Goal: Communication & Community: Answer question/provide support

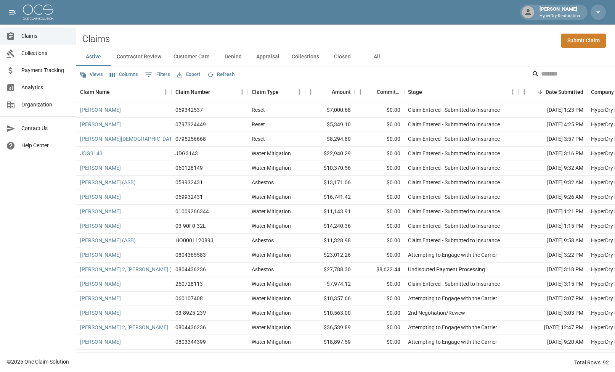
click at [541, 74] on input "Search" at bounding box center [571, 74] width 61 height 12
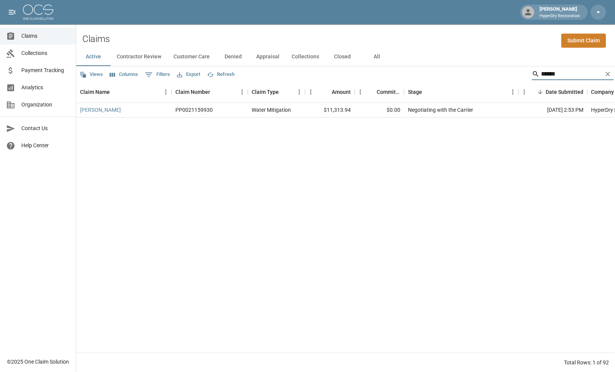
type input "******"
drag, startPoint x: 535, startPoint y: 89, endPoint x: 493, endPoint y: 189, distance: 108.6
click at [519, 192] on div "[PERSON_NAME] PP0021159930 Water Mitigation $11,313.94 $0.00 Negotiating with t…" at bounding box center [433, 228] width 714 height 250
click at [99, 110] on link "[PERSON_NAME]" at bounding box center [100, 110] width 41 height 8
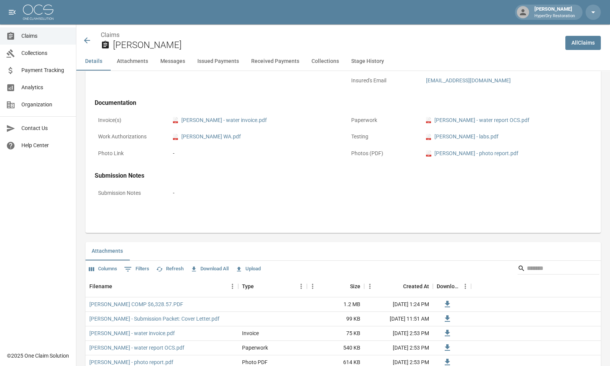
scroll to position [234, 0]
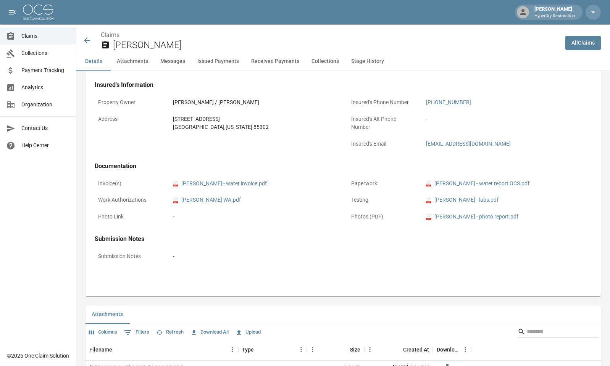
click at [220, 183] on link "pdf [PERSON_NAME] - water invoice.pdf" at bounding box center [220, 184] width 94 height 8
click at [84, 39] on icon at bounding box center [86, 40] width 9 height 9
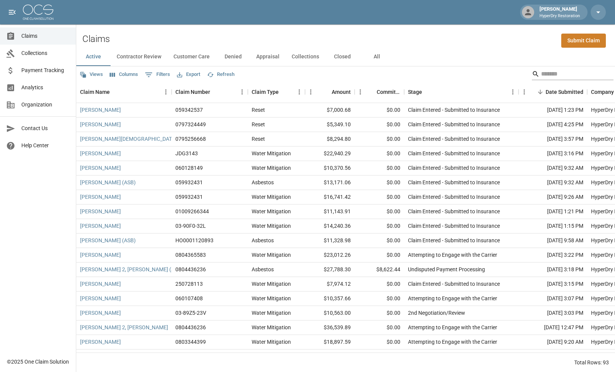
click at [542, 72] on input "Search" at bounding box center [571, 74] width 61 height 12
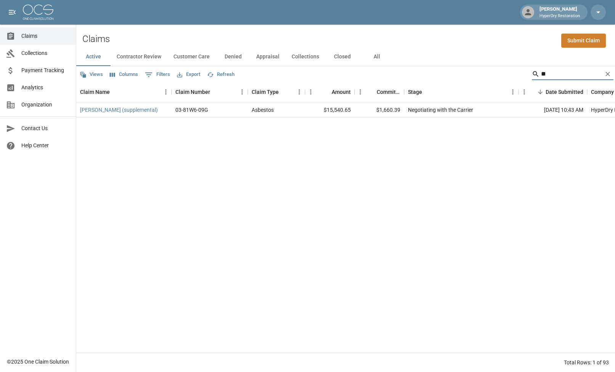
type input "*"
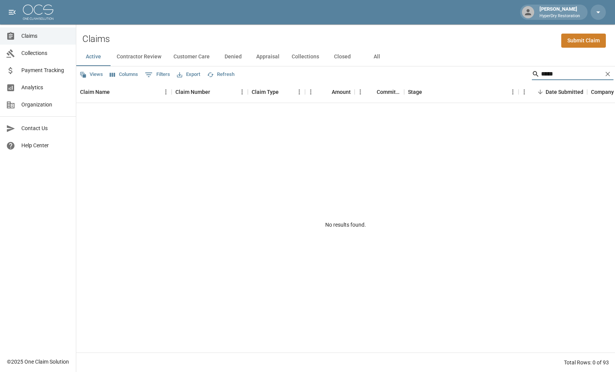
type input "*****"
click at [609, 75] on icon "Clear" at bounding box center [608, 74] width 8 height 8
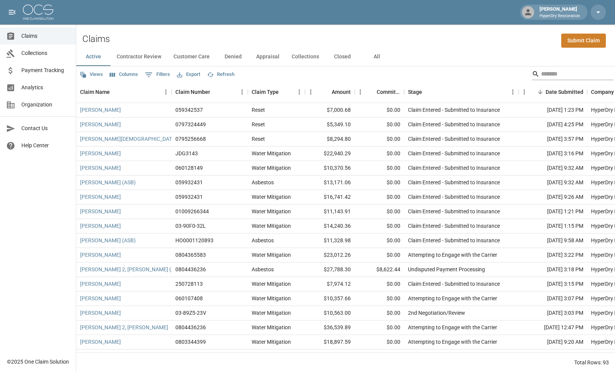
click at [597, 74] on input "Search" at bounding box center [571, 74] width 61 height 12
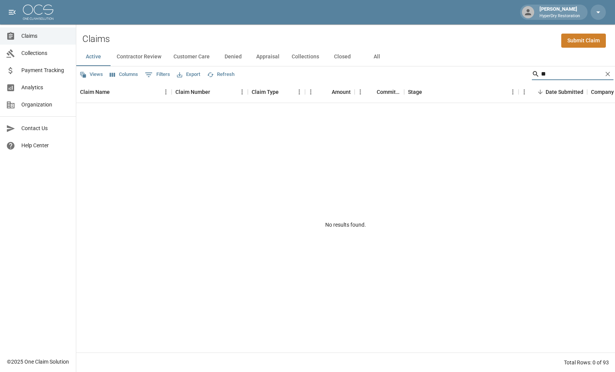
type input "*"
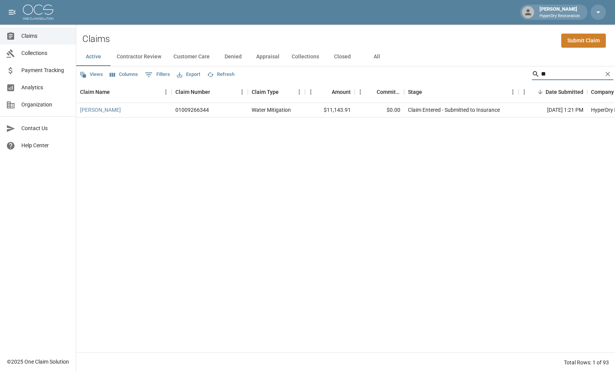
type input "*"
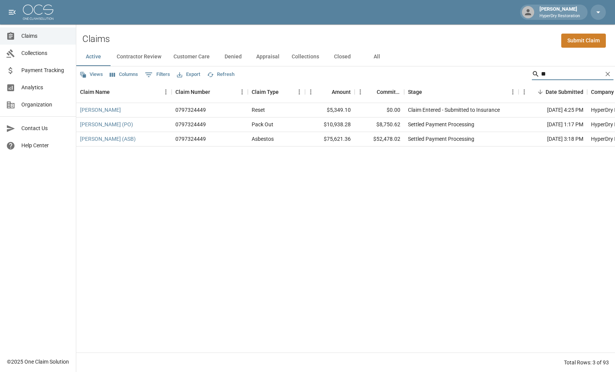
type input "*"
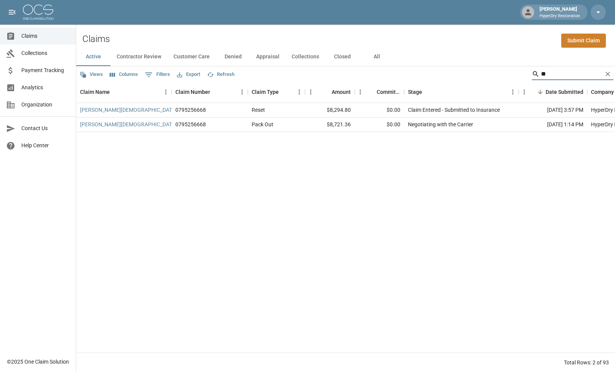
type input "*"
type input "*****"
click at [608, 72] on icon "Clear" at bounding box center [608, 74] width 8 height 8
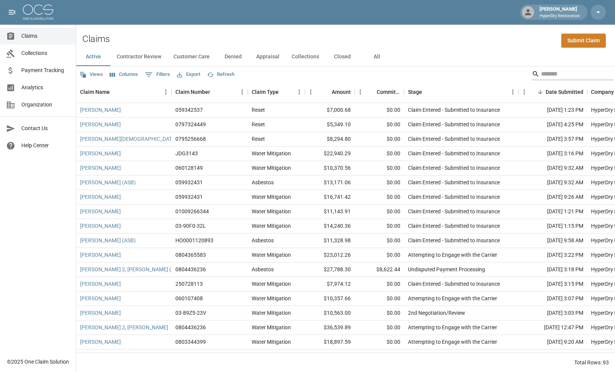
click at [591, 74] on input "Search" at bounding box center [571, 74] width 61 height 12
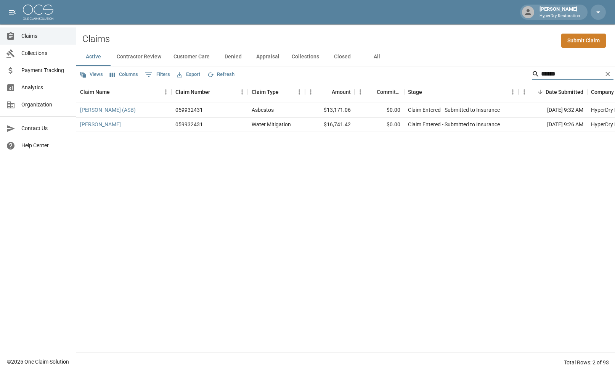
type input "******"
click at [611, 73] on icon "Clear" at bounding box center [608, 74] width 8 height 8
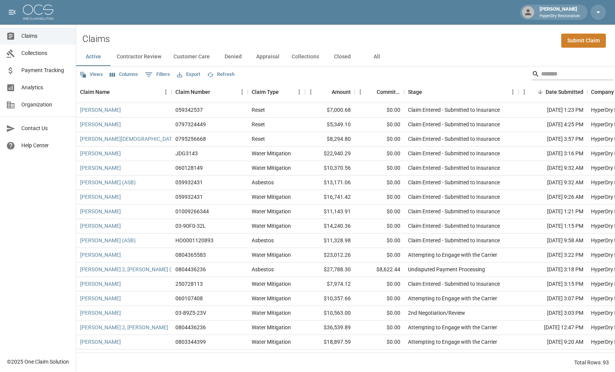
click at [541, 74] on input "Search" at bounding box center [571, 74] width 61 height 12
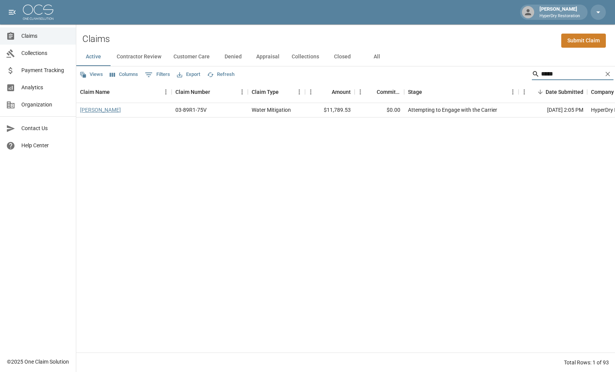
type input "*****"
click at [90, 108] on link "[PERSON_NAME]" at bounding box center [100, 110] width 41 height 8
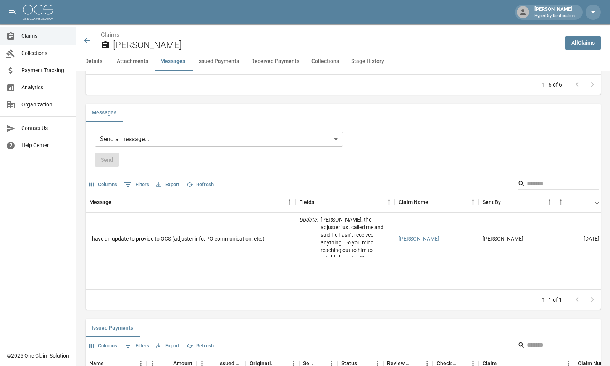
scroll to position [525, 0]
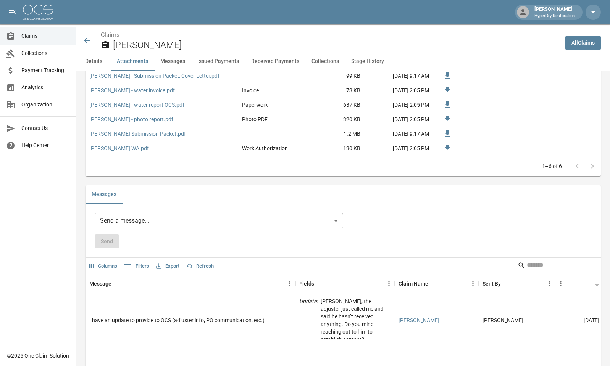
click at [305, 220] on body "Dallin Gherkins HyperDry Restoration Claims Collections Payment Tracking Analyt…" at bounding box center [305, 247] width 610 height 1544
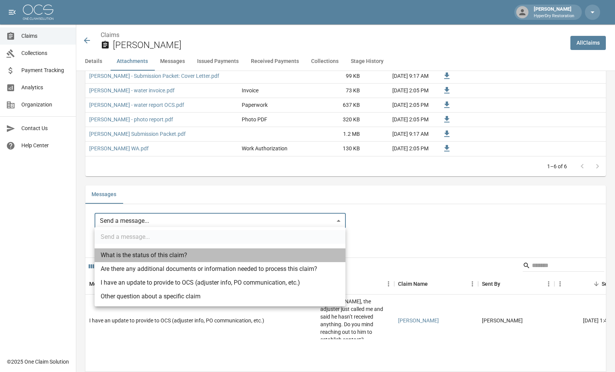
click at [237, 257] on li "What is the status of this claim?" at bounding box center [220, 255] width 251 height 14
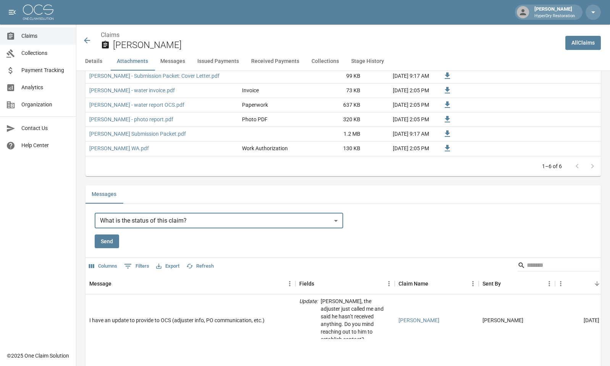
click at [296, 218] on body "Dallin Gherkins HyperDry Restoration Claims Collections Payment Tracking Analyt…" at bounding box center [305, 247] width 610 height 1544
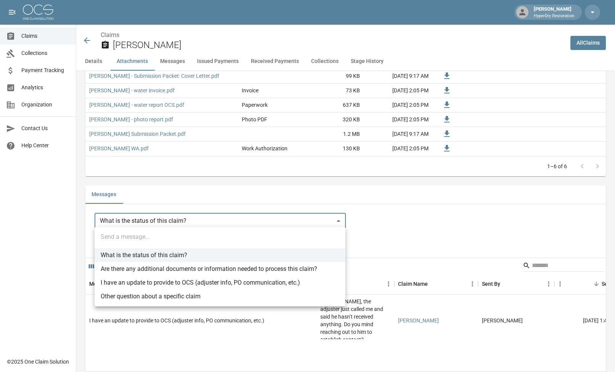
click at [251, 279] on li "I have an update to provide to OCS (adjuster info, PO communication, etc.)" at bounding box center [220, 283] width 251 height 14
type input "**********"
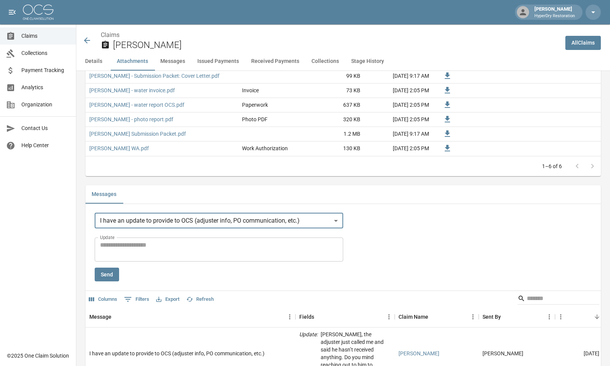
click at [235, 238] on div "* Update" at bounding box center [219, 250] width 248 height 24
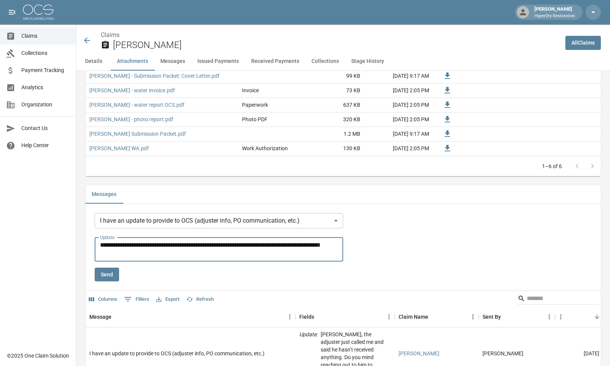
type textarea "**********"
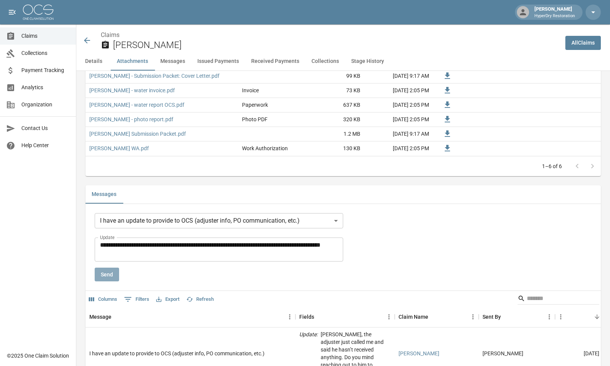
click at [102, 273] on button "Send" at bounding box center [107, 275] width 24 height 14
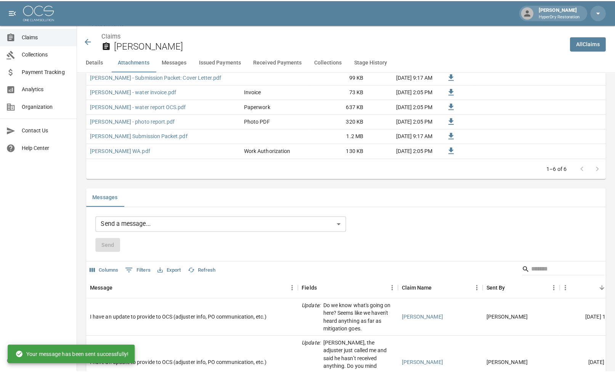
scroll to position [0, 0]
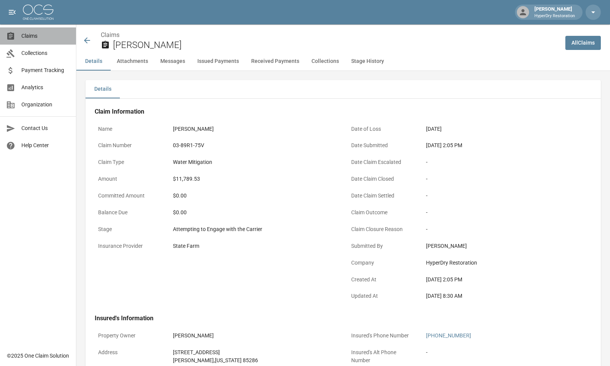
click at [39, 39] on span "Claims" at bounding box center [45, 36] width 48 height 8
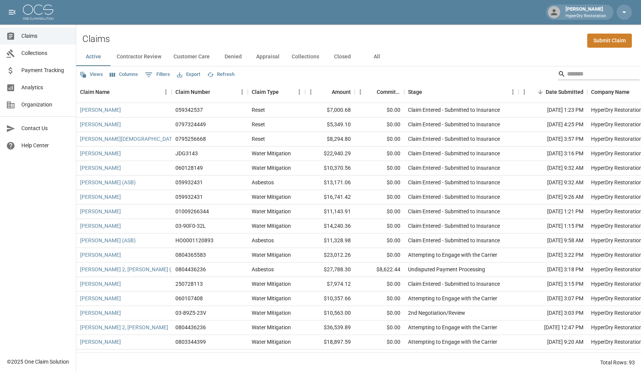
click at [585, 69] on input "Search" at bounding box center [597, 74] width 61 height 12
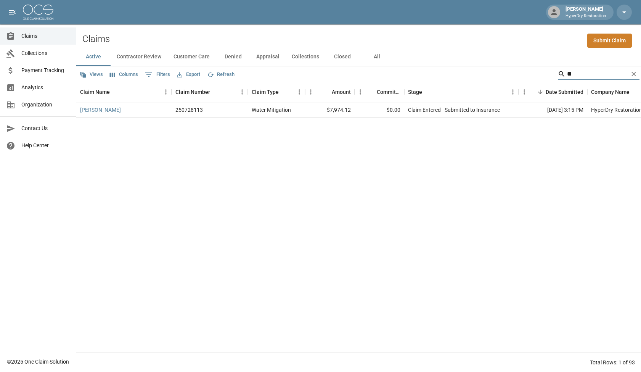
type input "*"
